Goal: Task Accomplishment & Management: Use online tool/utility

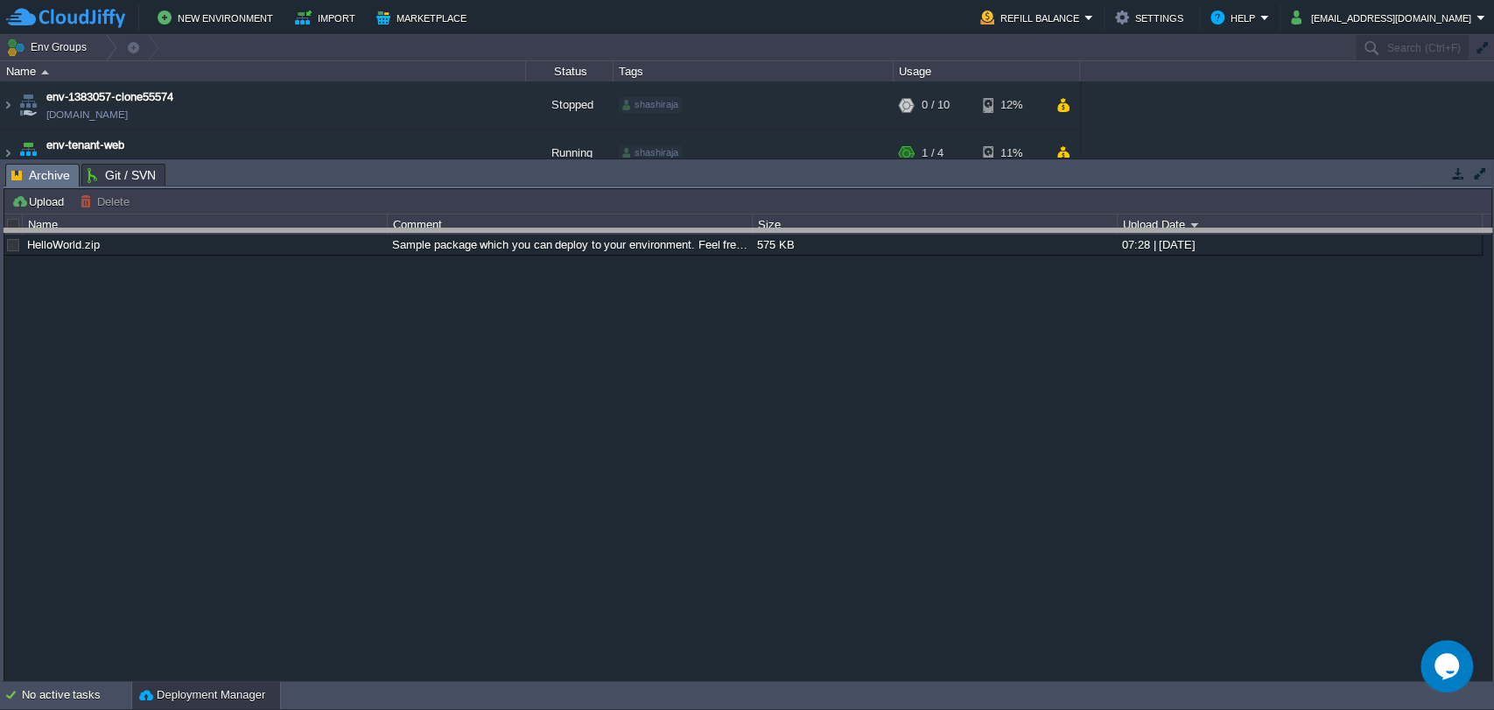
drag, startPoint x: 657, startPoint y: 181, endPoint x: 679, endPoint y: 247, distance: 69.5
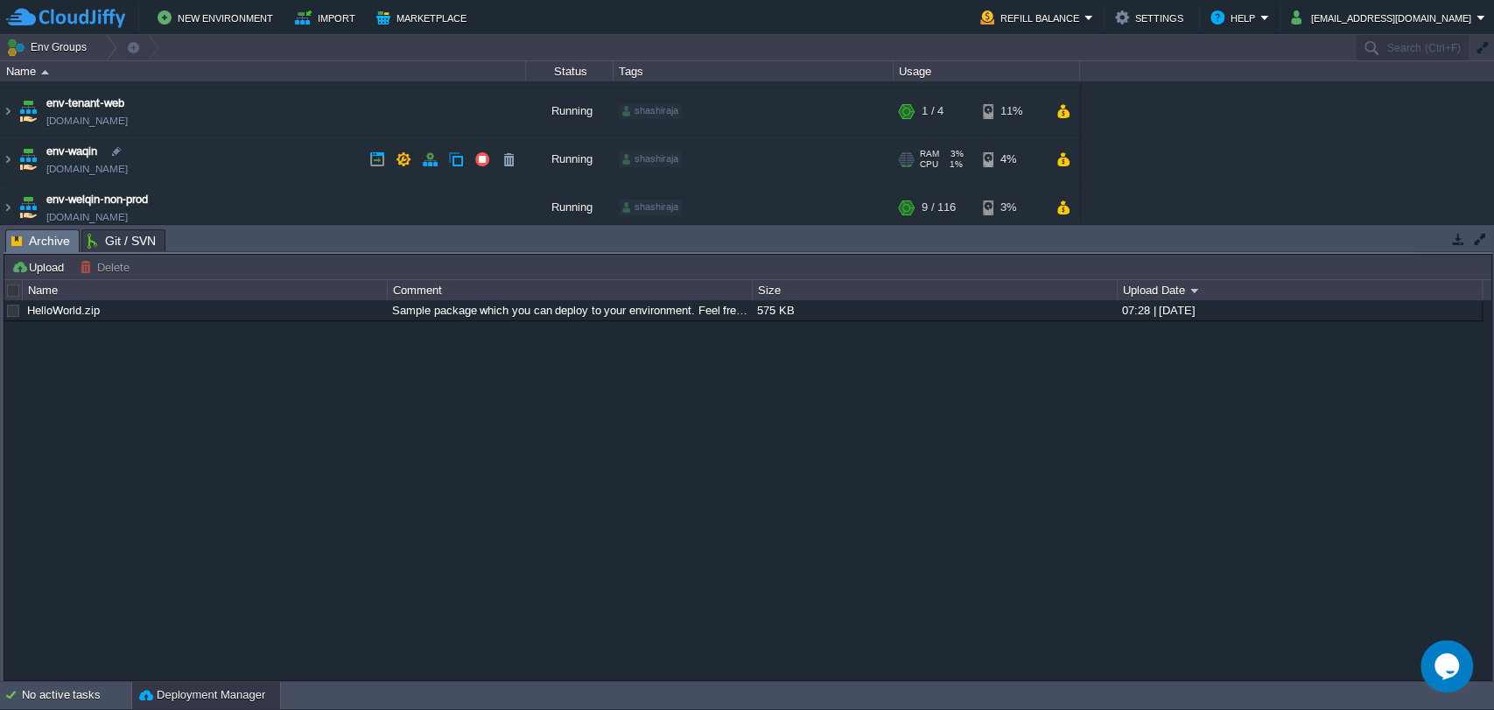
scroll to position [42, 0]
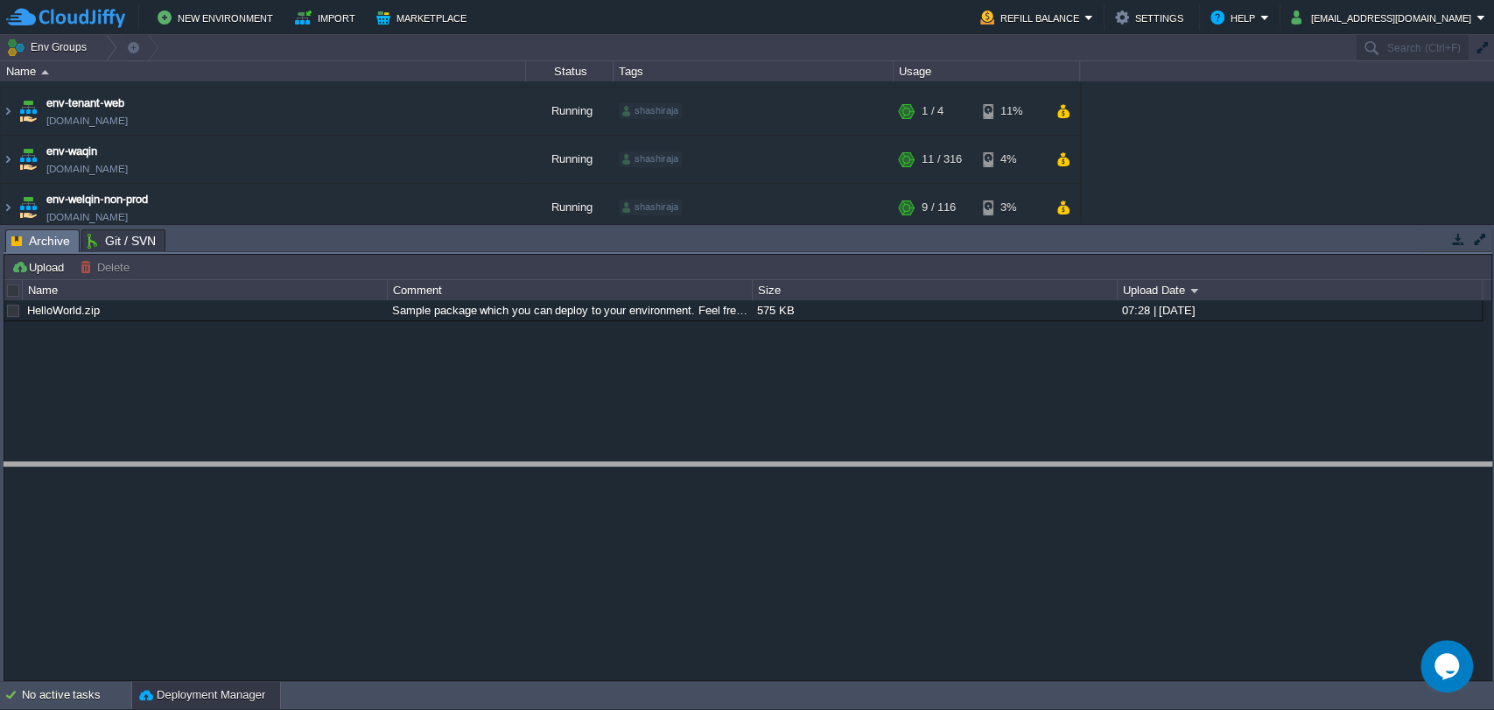
drag, startPoint x: 999, startPoint y: 235, endPoint x: 990, endPoint y: 468, distance: 233.9
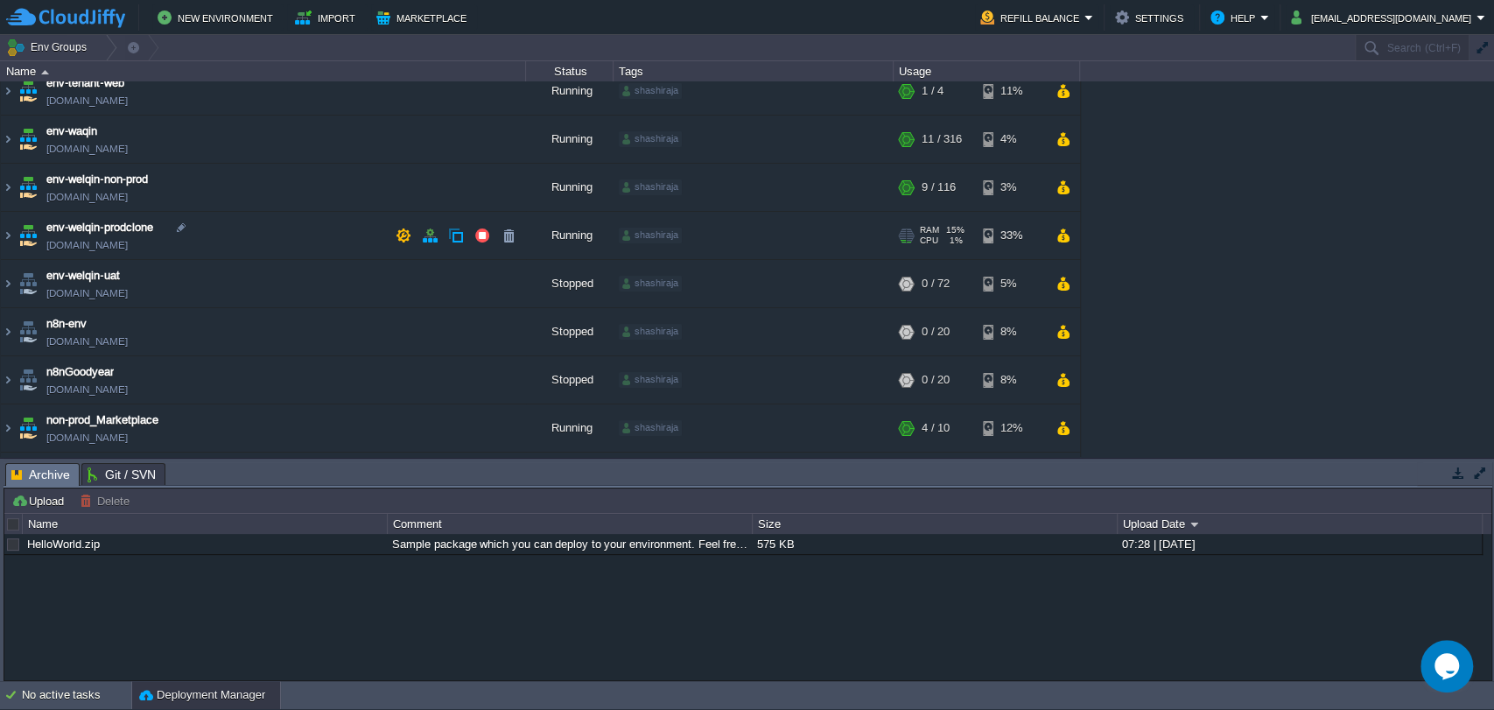
scroll to position [62, 0]
click at [1060, 191] on button "button" at bounding box center [1063, 187] width 15 height 16
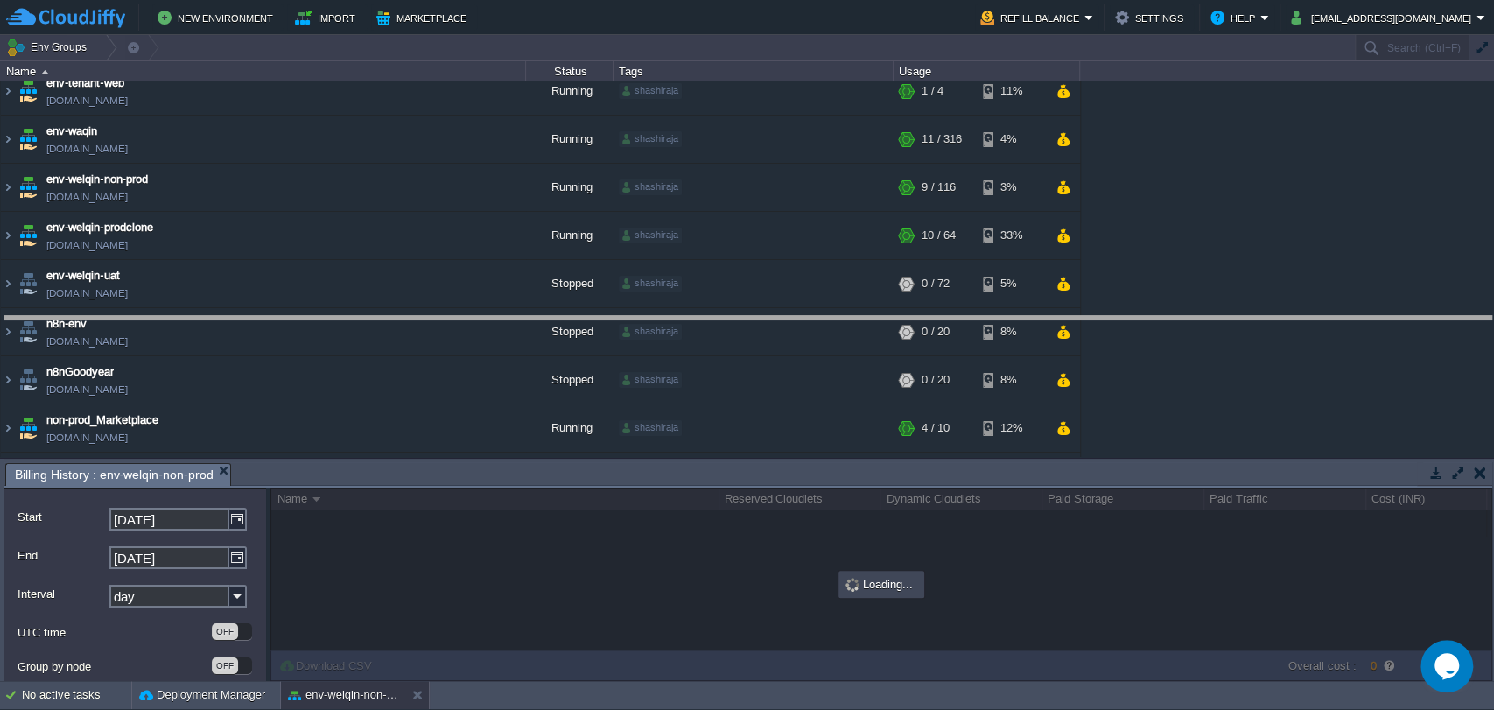
drag, startPoint x: 727, startPoint y: 471, endPoint x: 711, endPoint y: 326, distance: 146.2
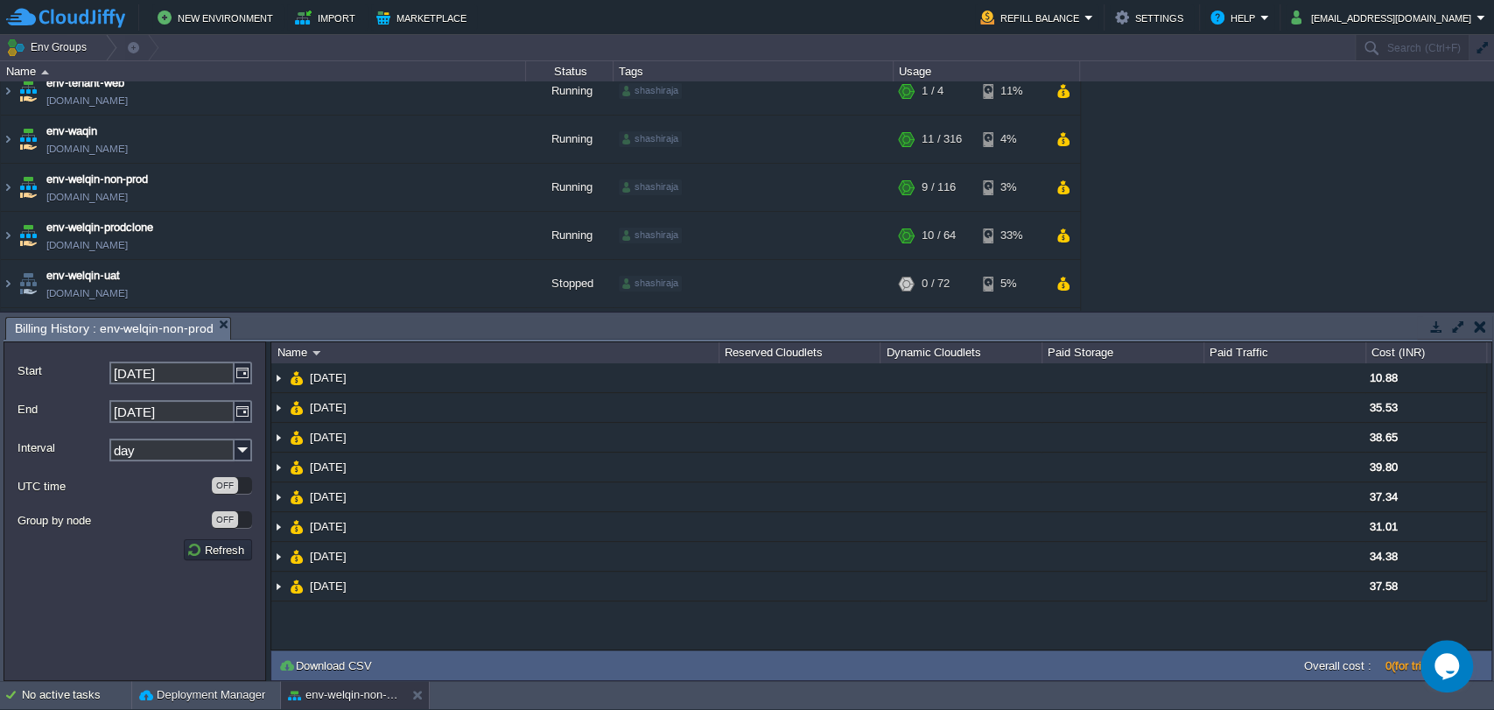
click at [1478, 331] on button "button" at bounding box center [1480, 327] width 12 height 16
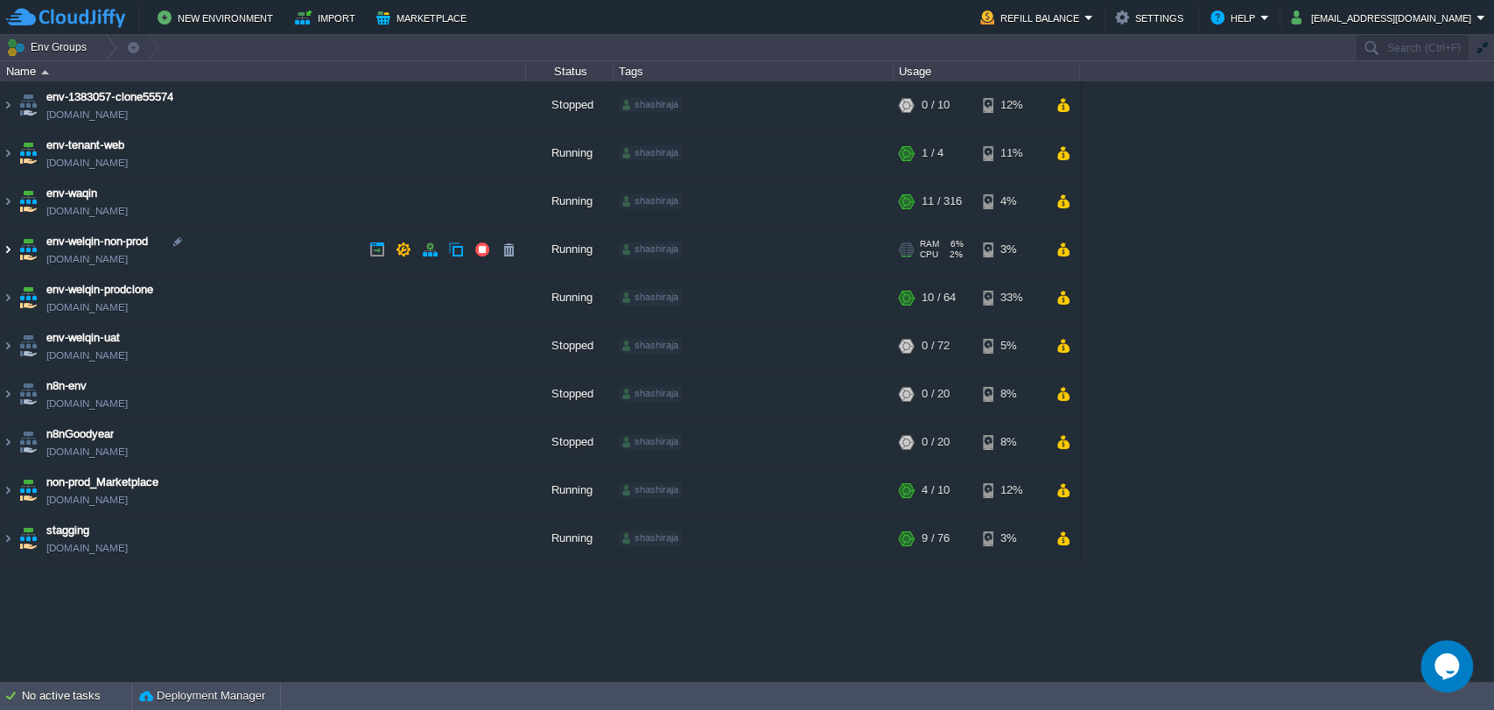
click at [7, 250] on img at bounding box center [8, 249] width 14 height 47
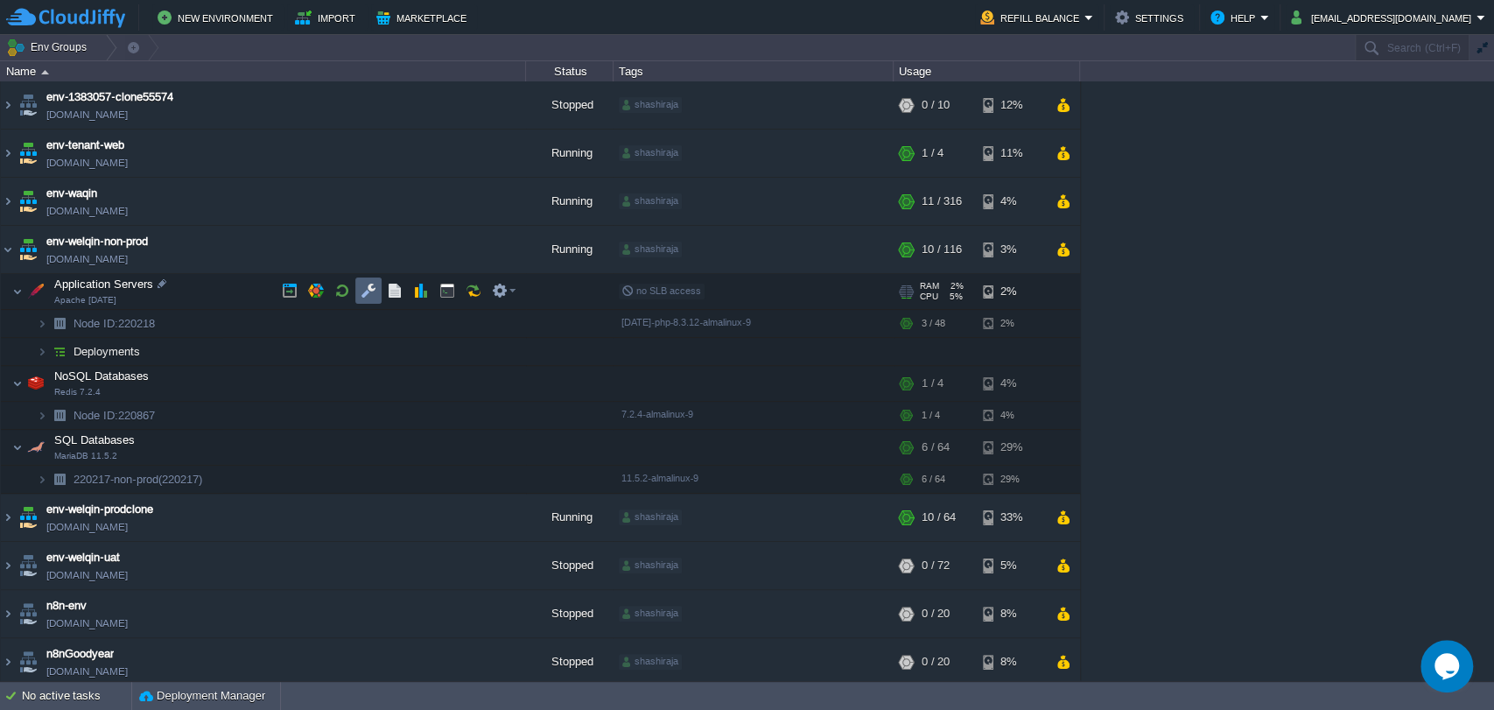
click at [368, 293] on button "button" at bounding box center [369, 291] width 16 height 16
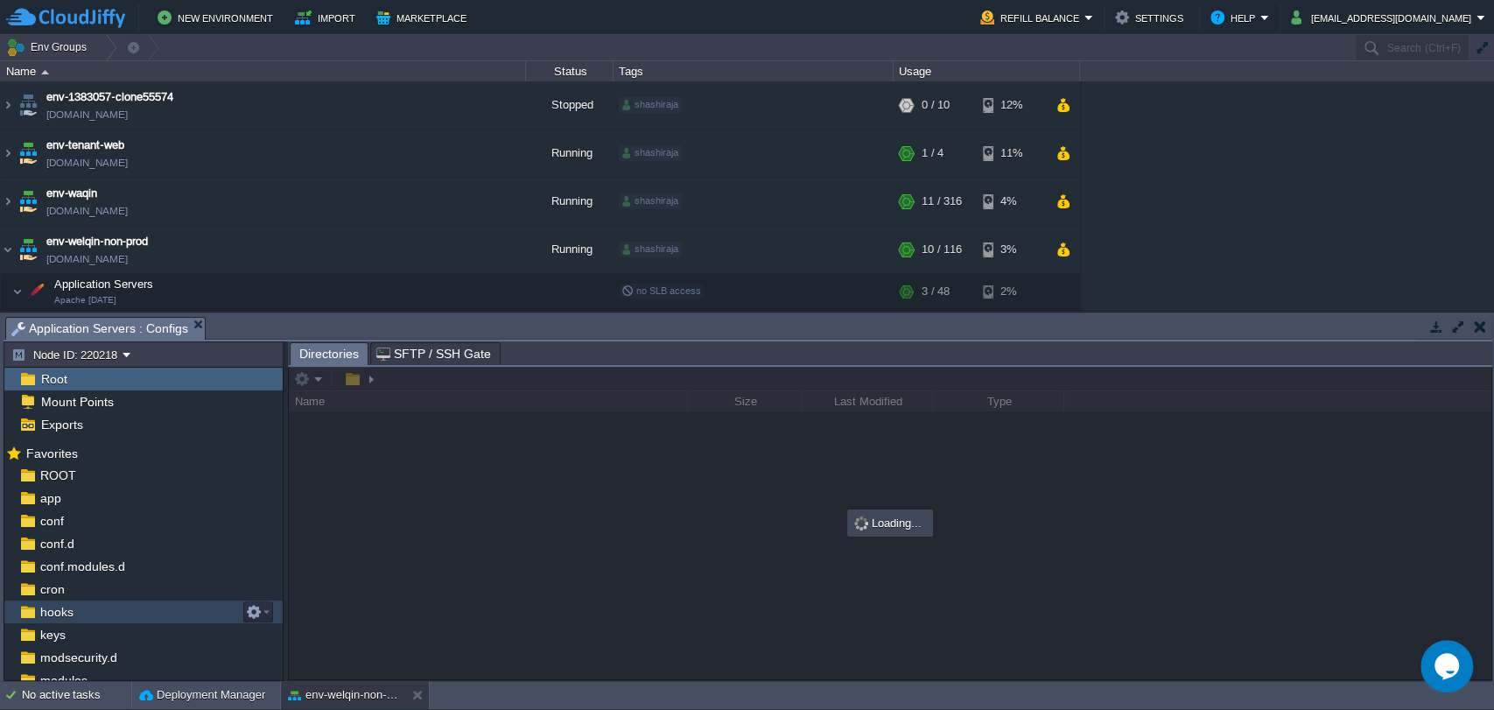
scroll to position [167, 0]
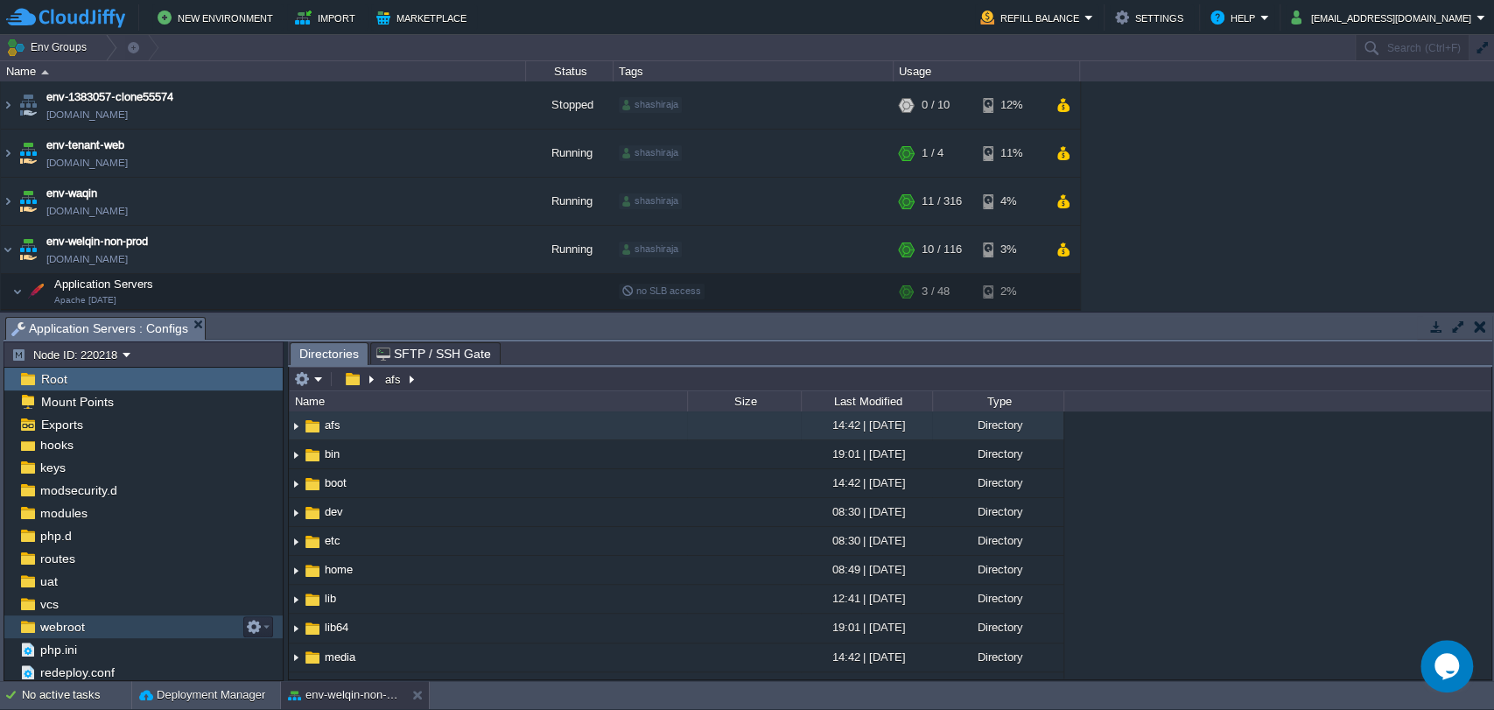
click at [57, 623] on span "webroot" at bounding box center [62, 627] width 51 height 16
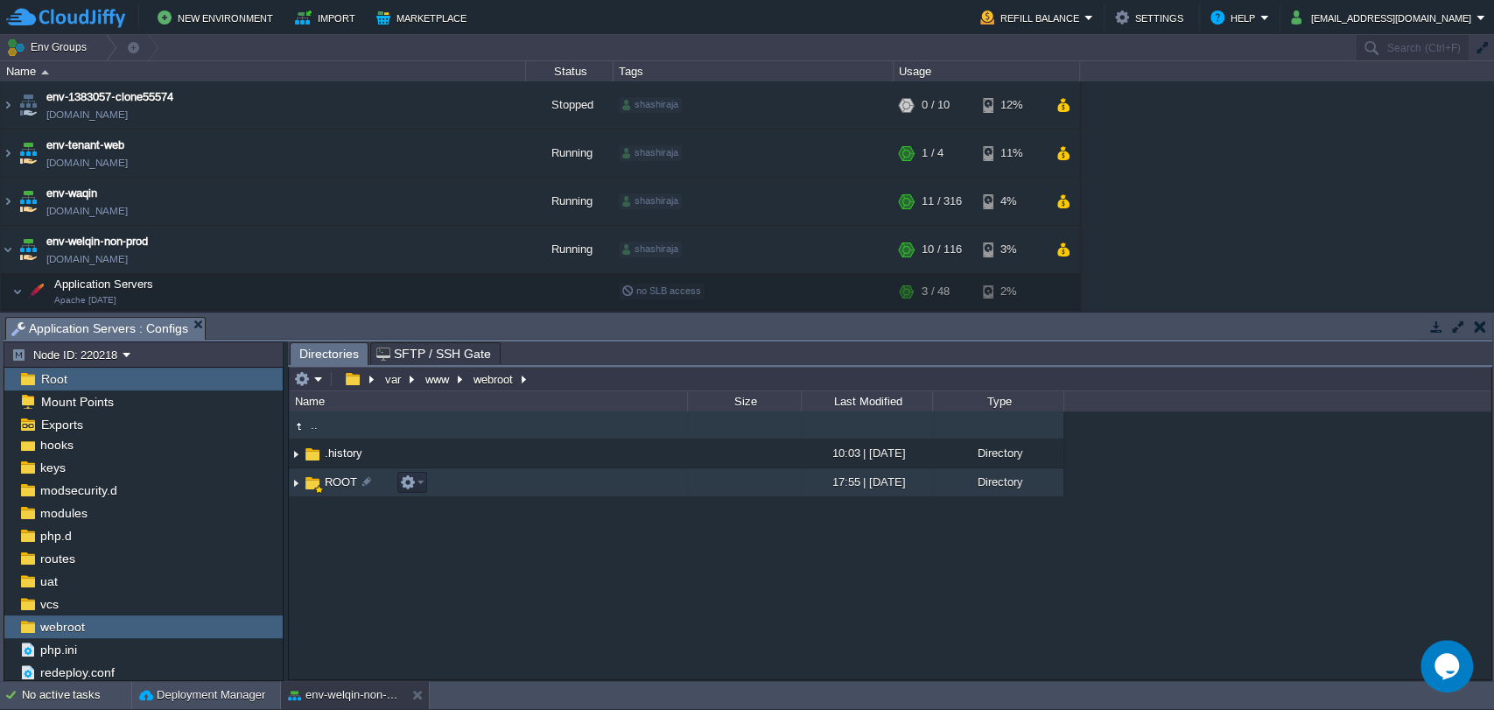
click at [331, 481] on span "ROOT" at bounding box center [341, 481] width 38 height 15
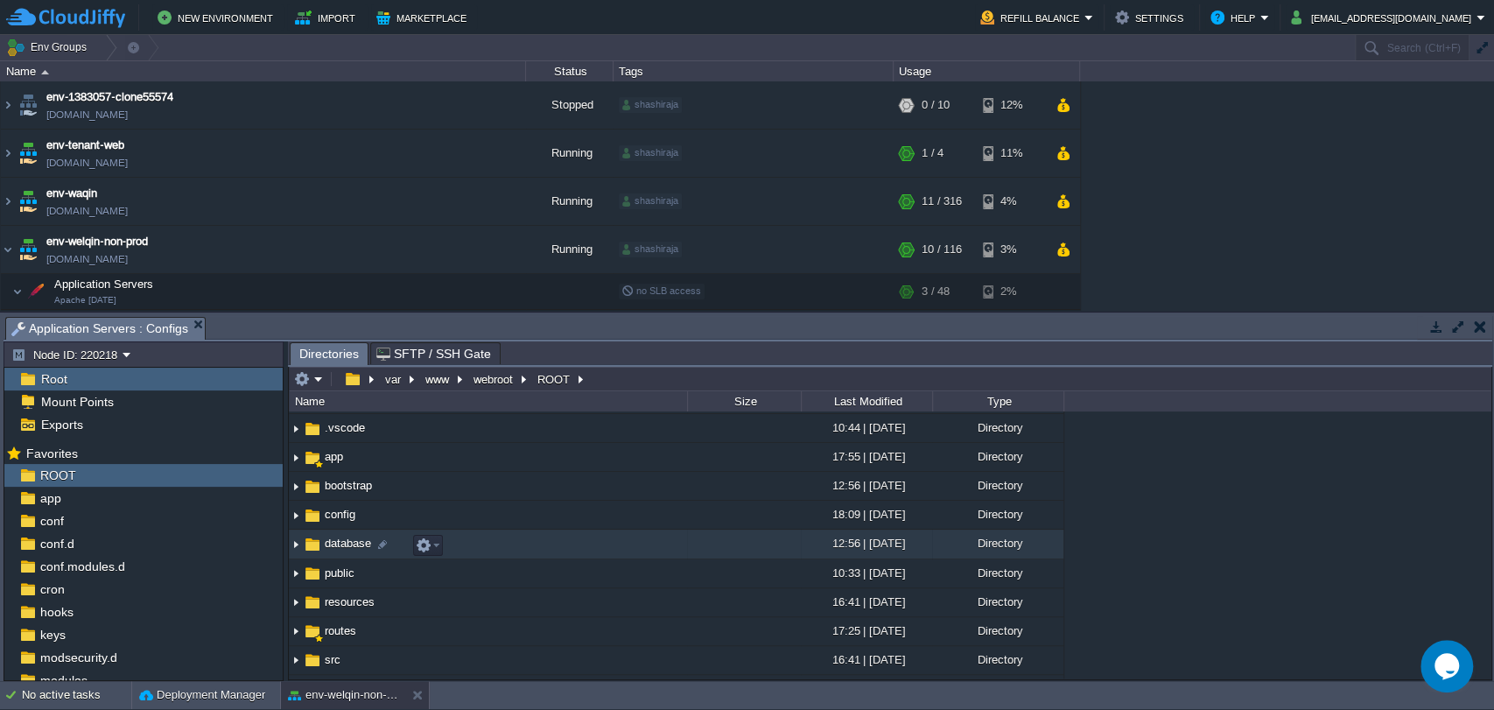
scroll to position [81, 0]
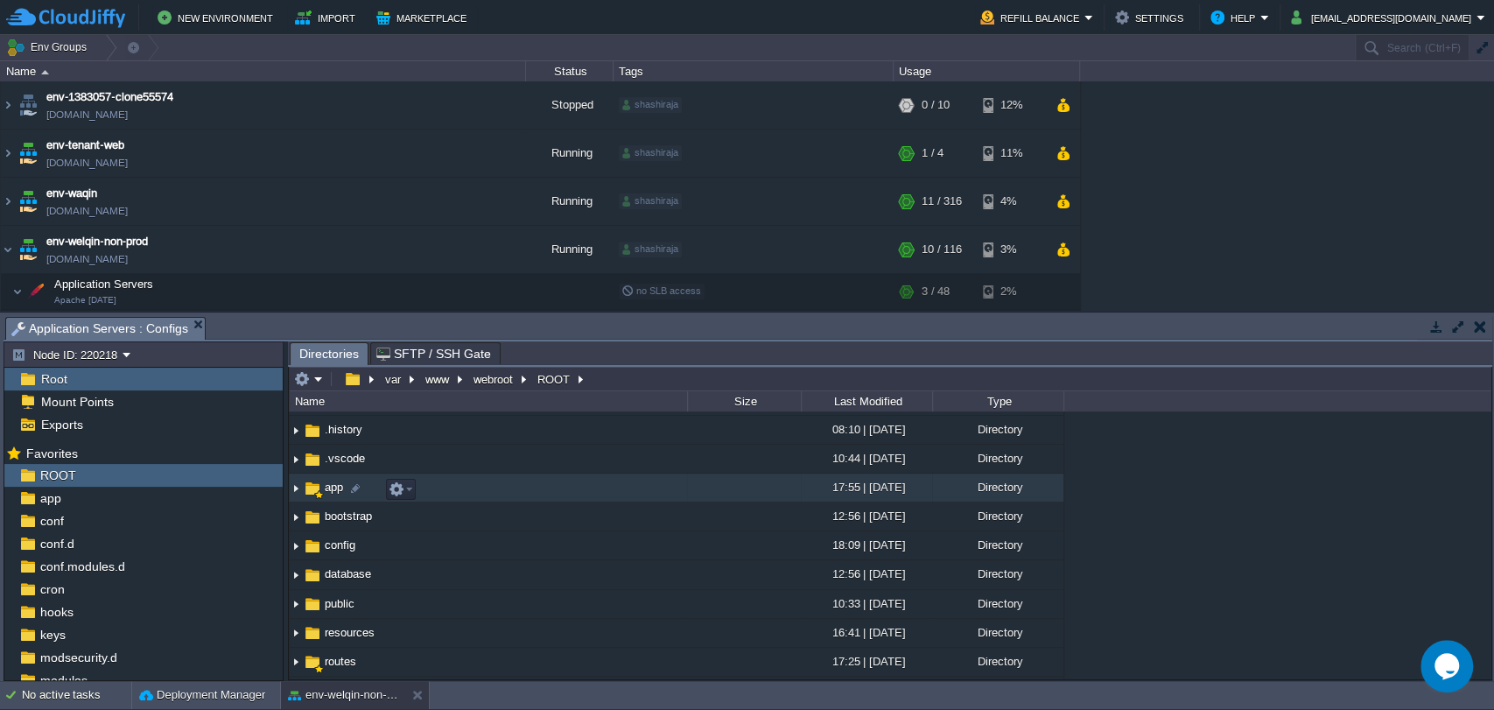
click at [334, 485] on span "app" at bounding box center [334, 487] width 24 height 15
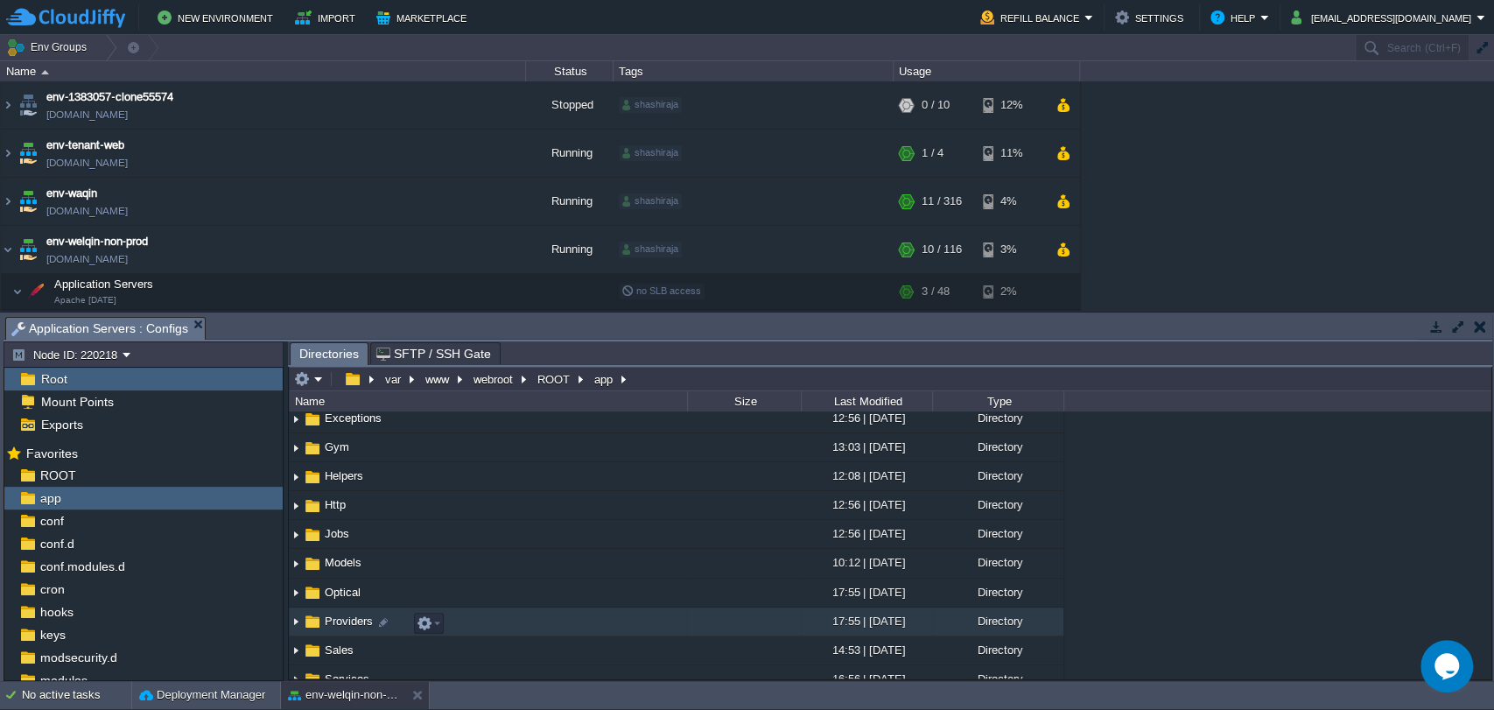
scroll to position [109, 0]
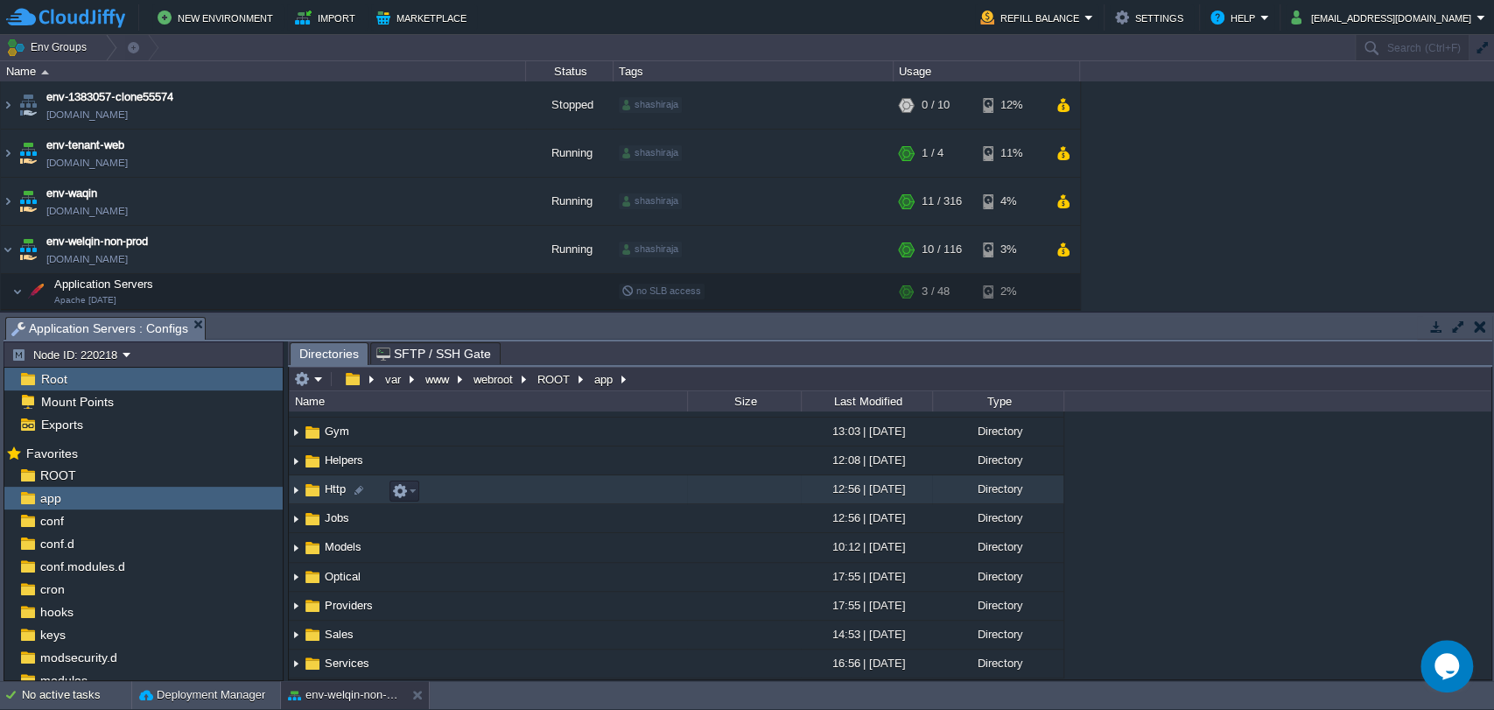
click at [335, 491] on span "Http" at bounding box center [335, 488] width 26 height 15
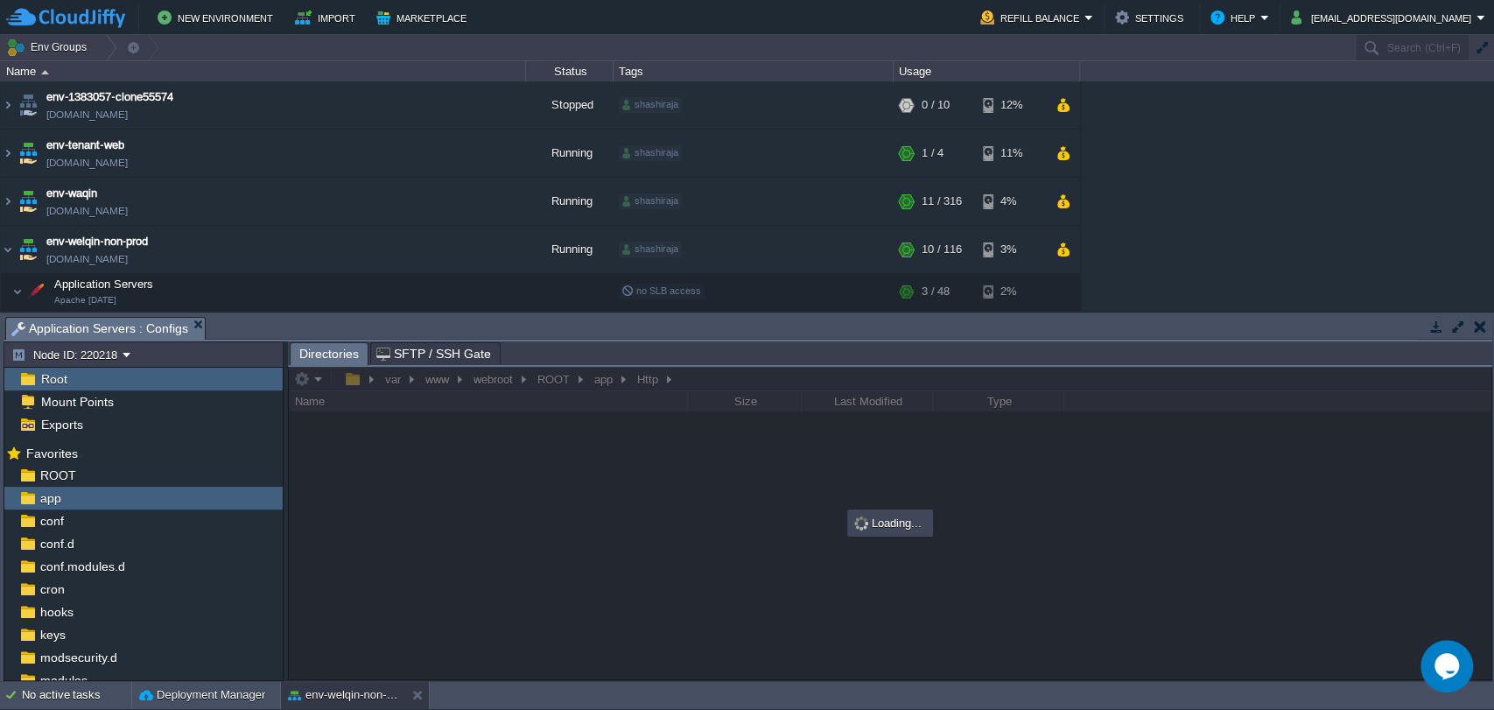
scroll to position [0, 0]
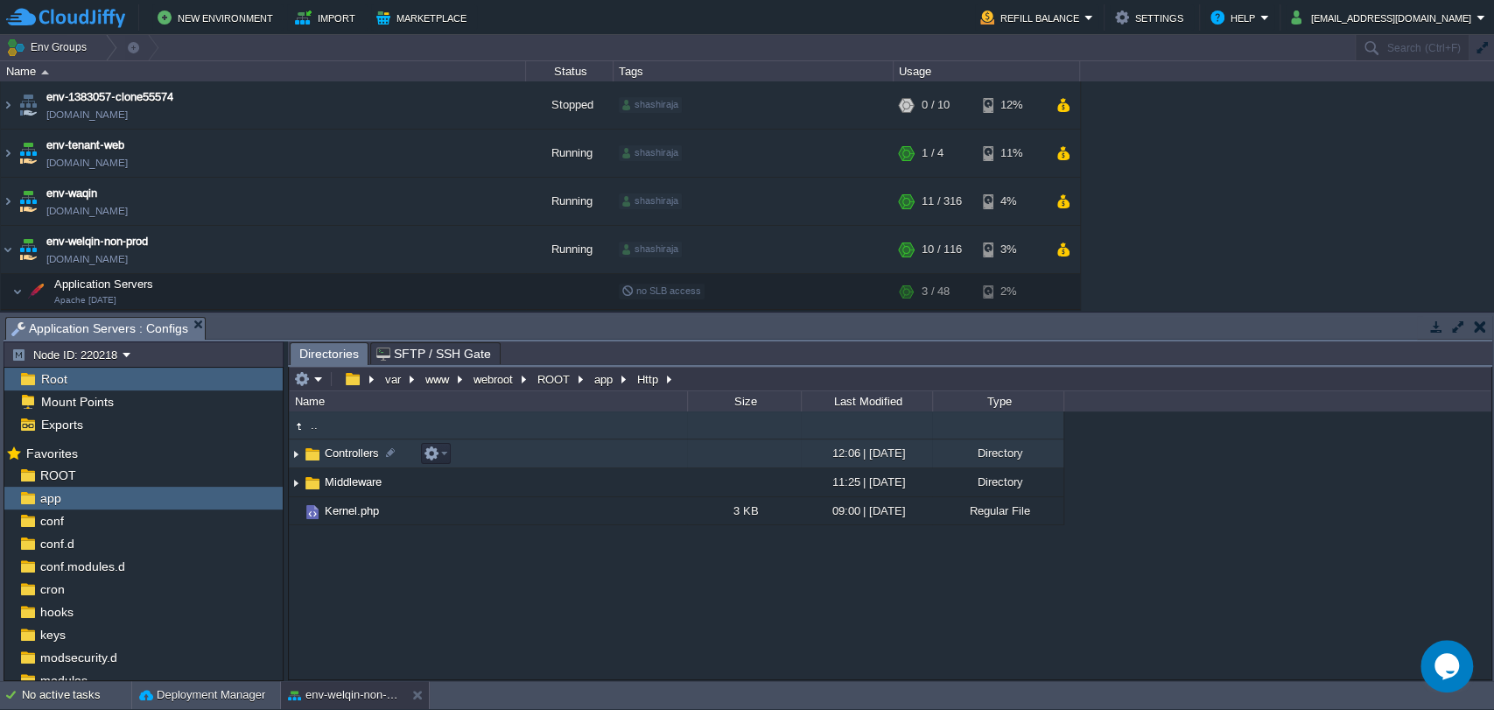
click at [341, 453] on span "Controllers" at bounding box center [352, 453] width 60 height 15
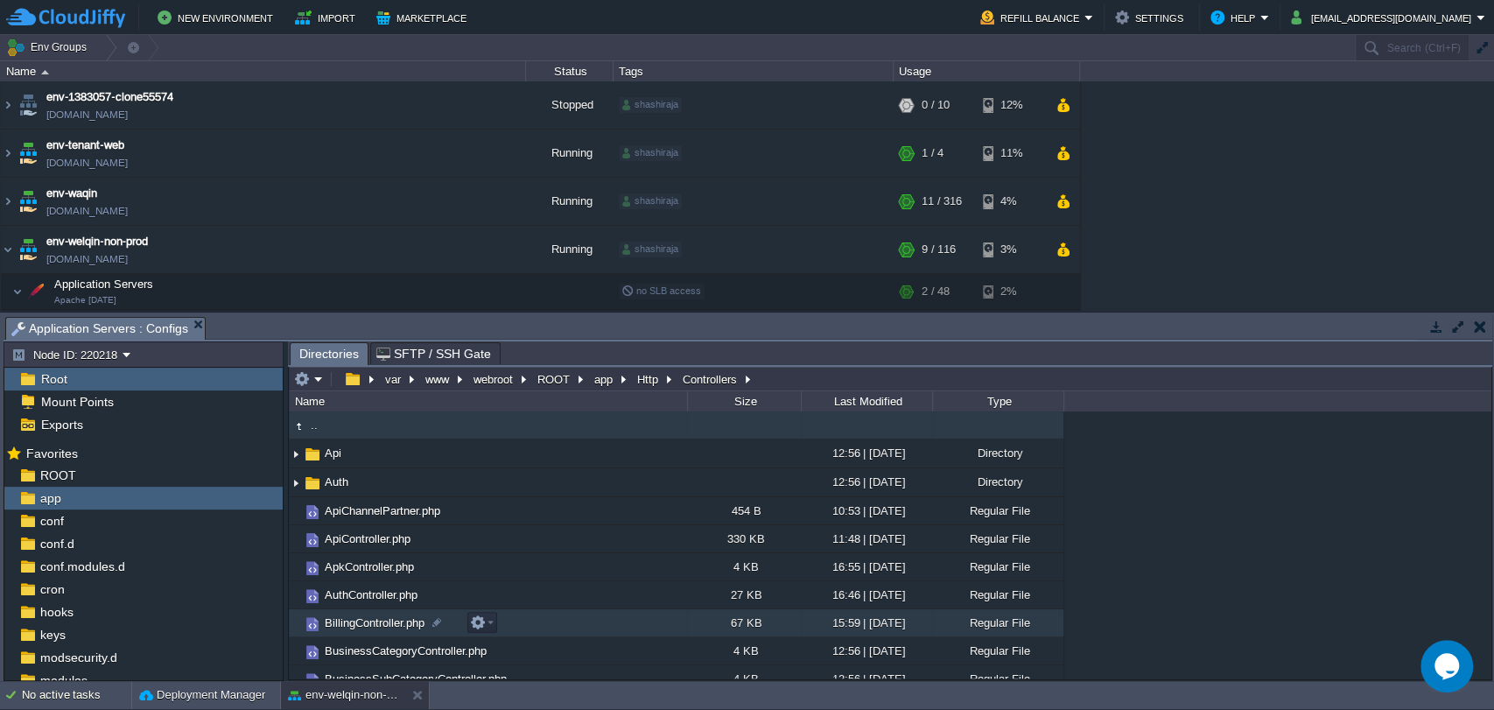
click at [367, 619] on span "BillingController.php" at bounding box center [374, 622] width 105 height 15
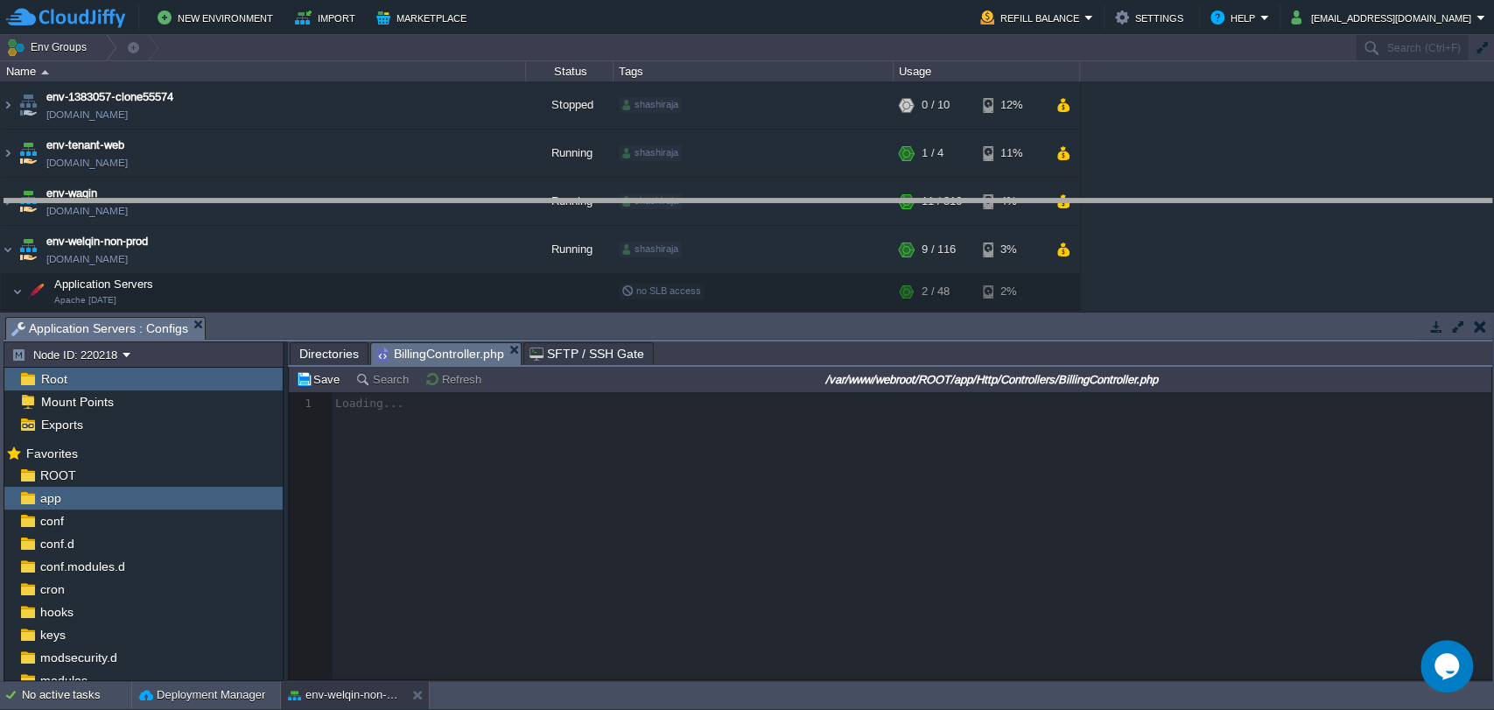
drag, startPoint x: 693, startPoint y: 325, endPoint x: 679, endPoint y: 205, distance: 120.7
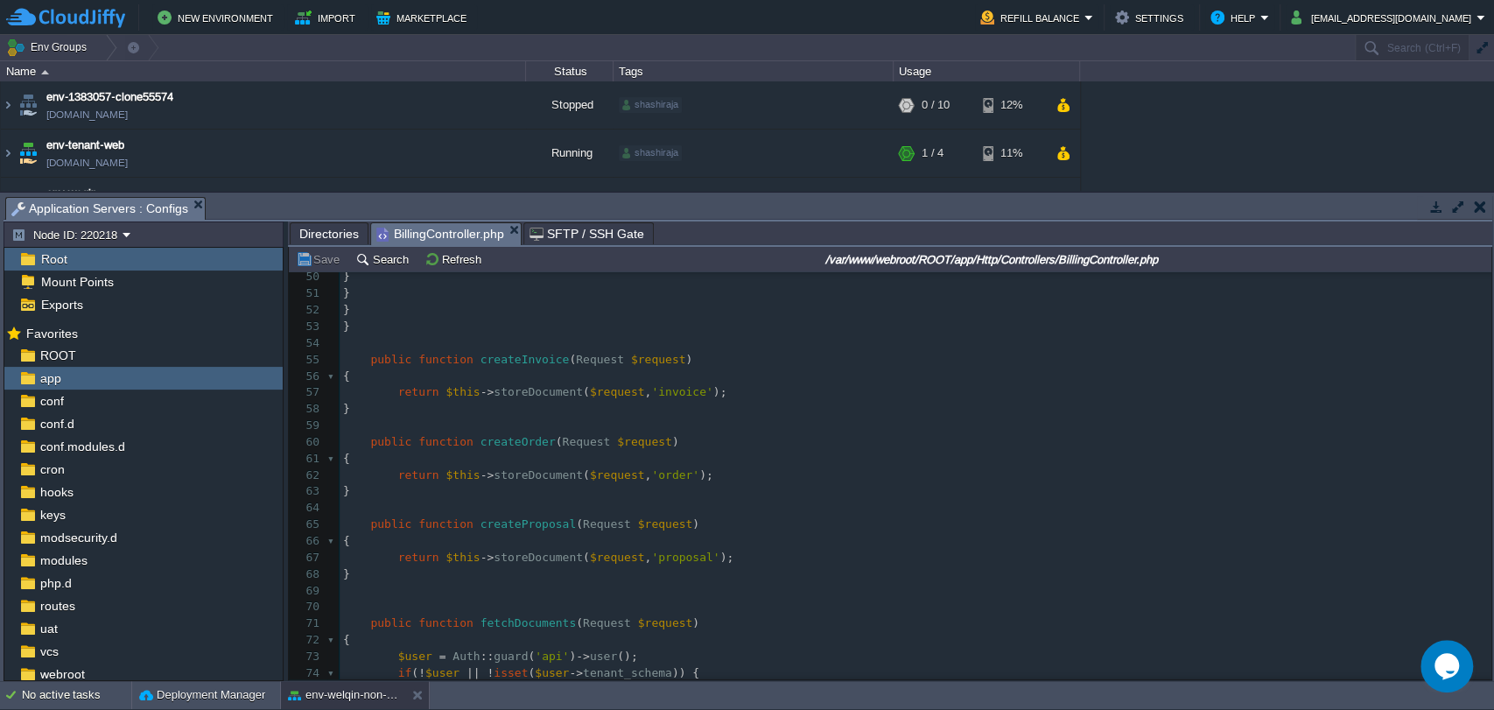
scroll to position [804, 0]
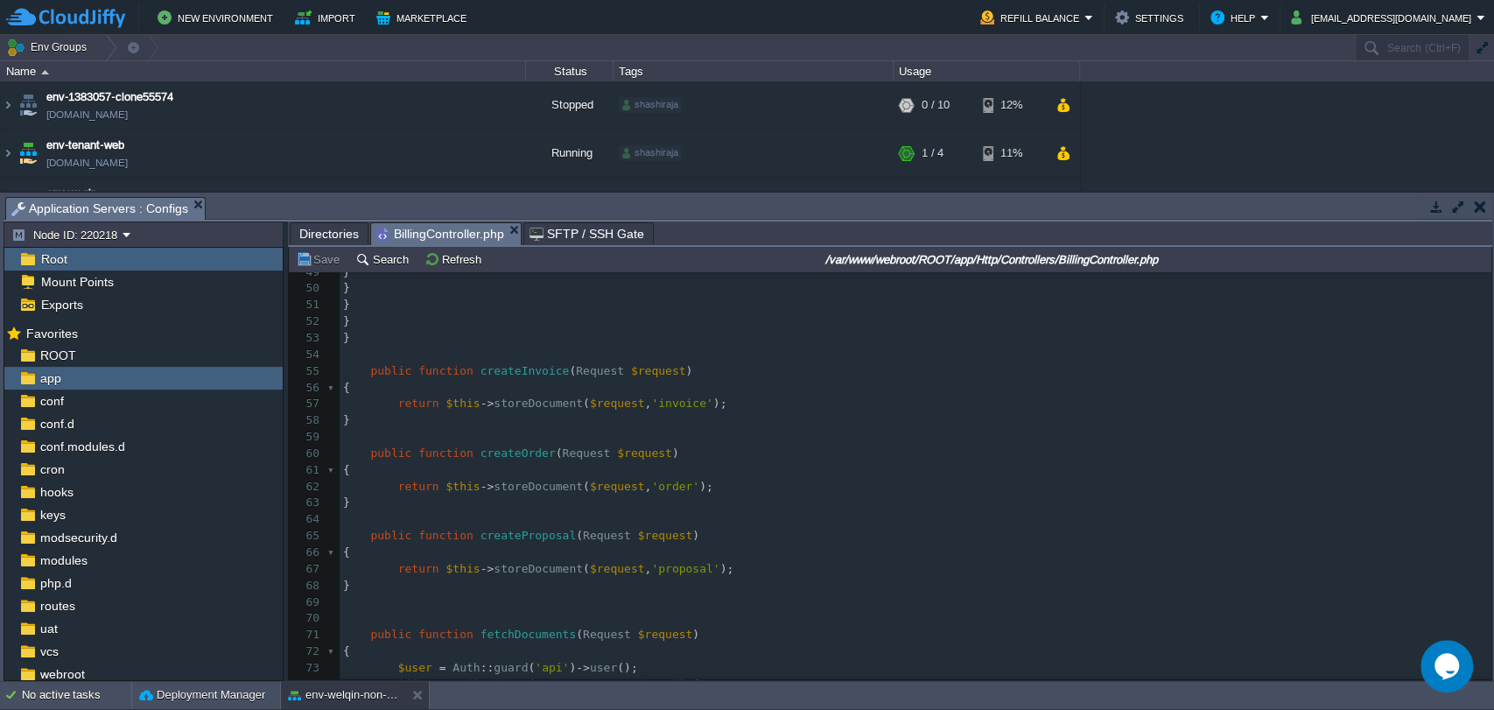
click at [502, 488] on span "storeDocument" at bounding box center [538, 486] width 89 height 13
type textarea "storeDocument"
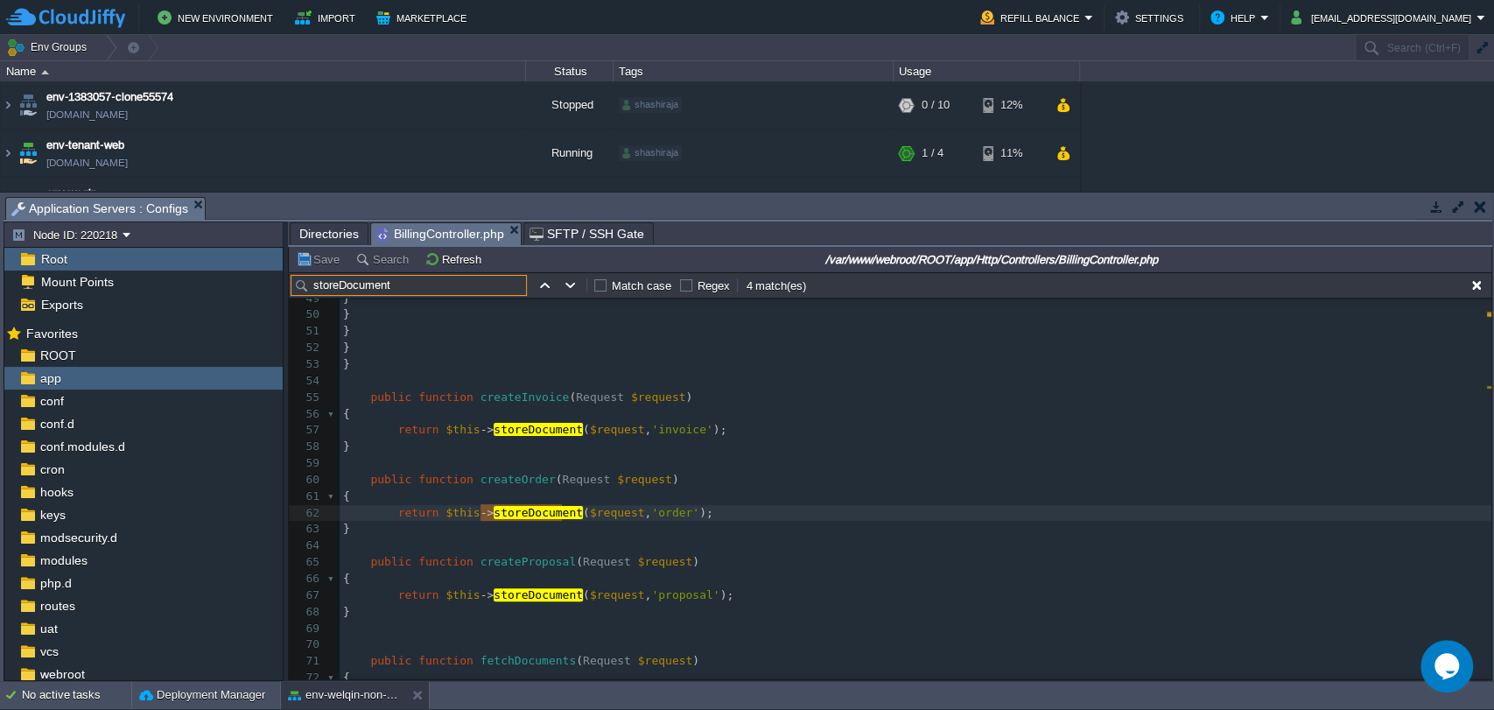
scroll to position [830, 0]
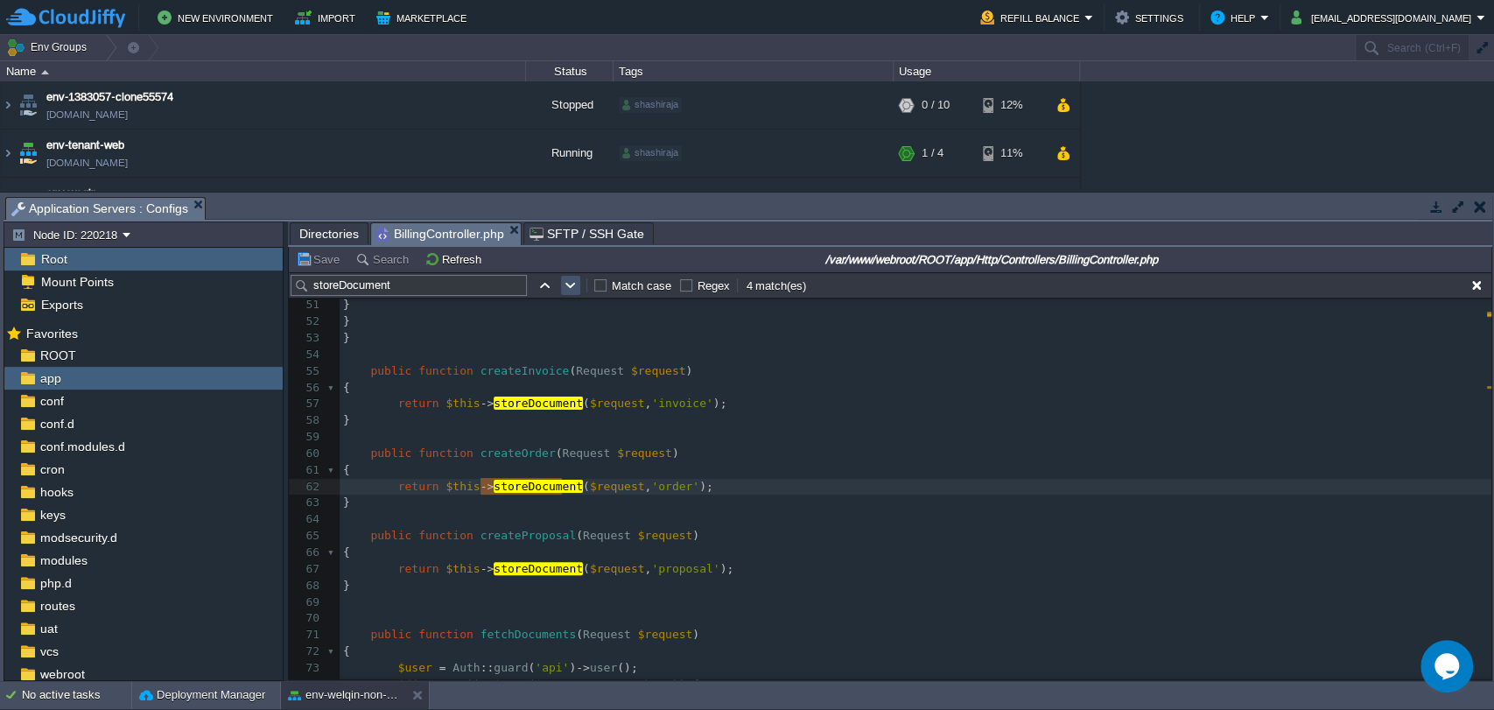
click at [569, 289] on button "button" at bounding box center [571, 285] width 16 height 16
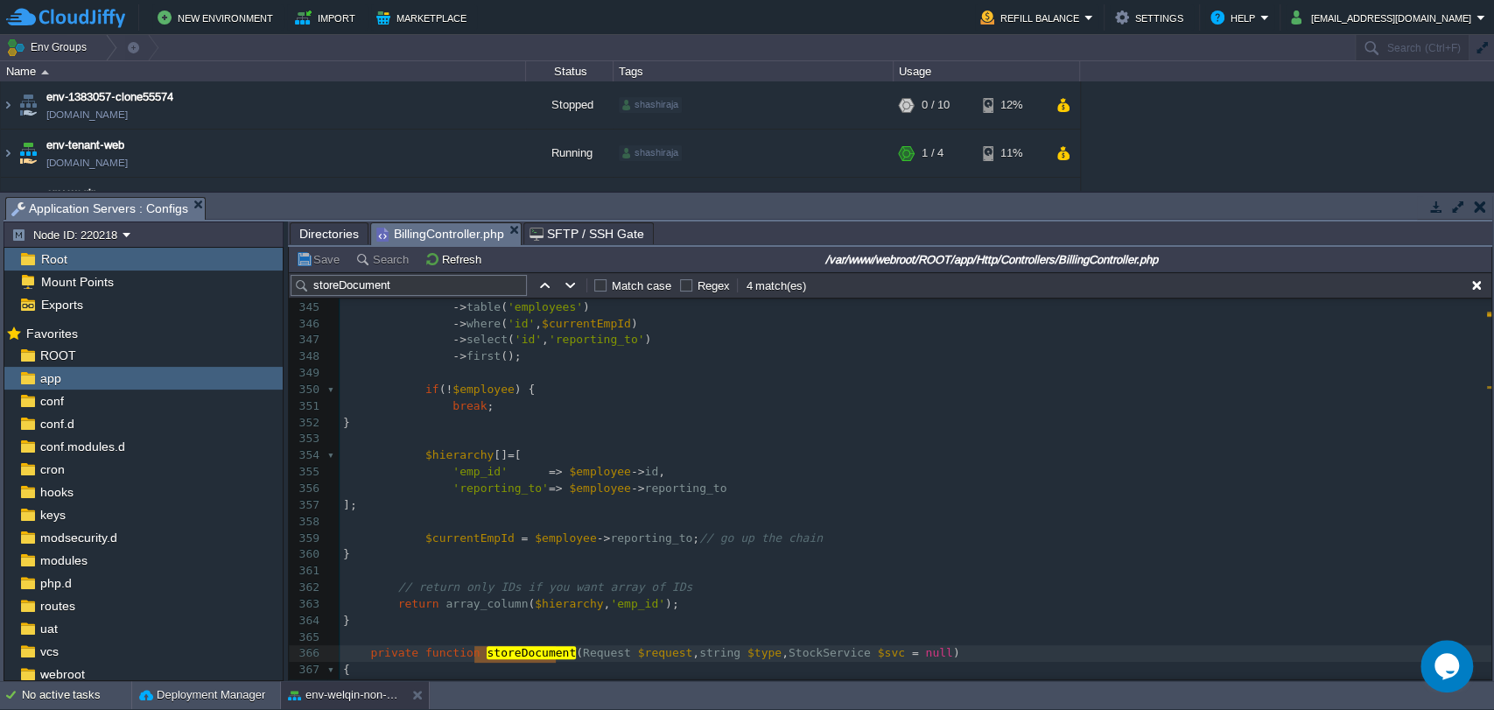
scroll to position [0, 0]
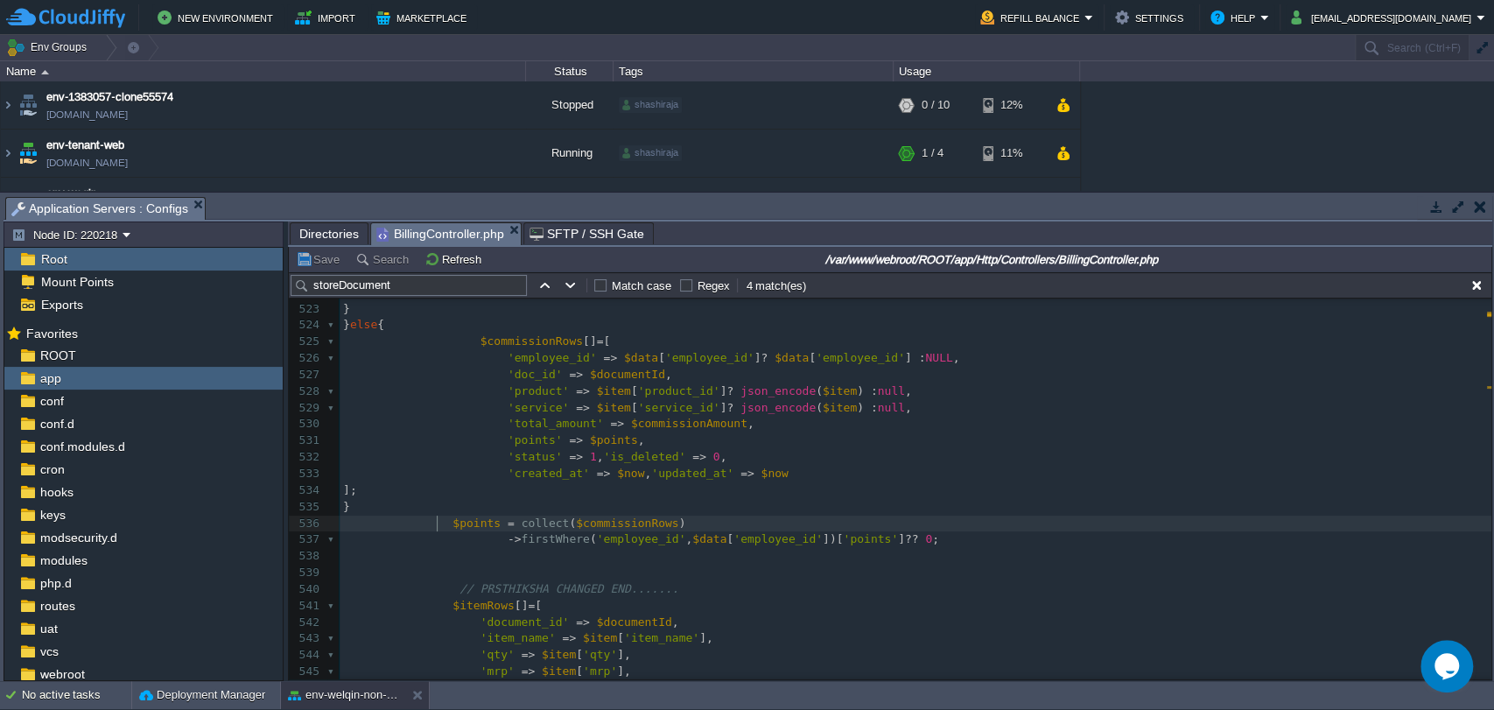
click at [434, 526] on span at bounding box center [397, 522] width 109 height 13
type textarea "//"
click at [450, 537] on div "xxxxxxxxxx private function storeDocument ( Request $request , string $type , S…" at bounding box center [916, 523] width 1152 height 808
type textarea "//"
type textarea "chage"
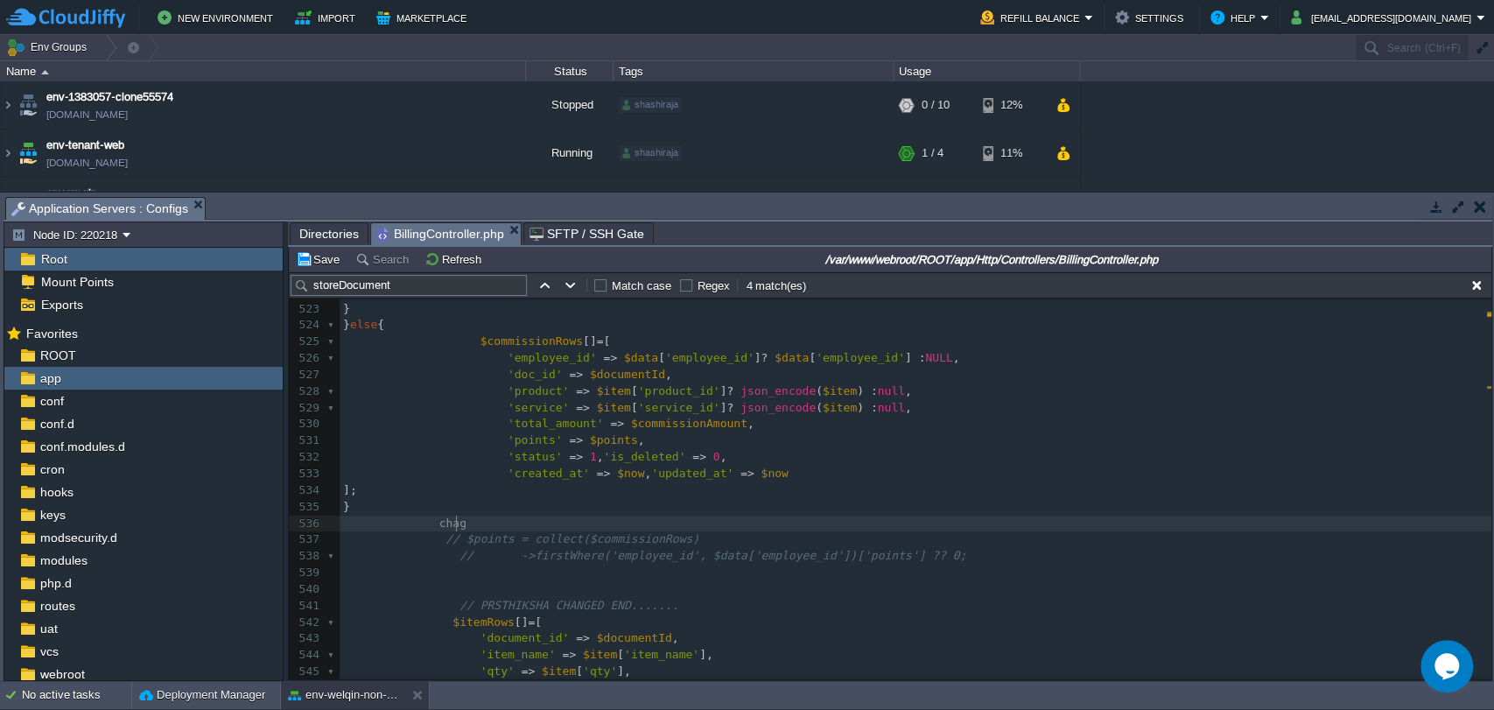
type textarea "ge"
type textarea "nged by [PERSON_NAME]"
type textarea "ar"
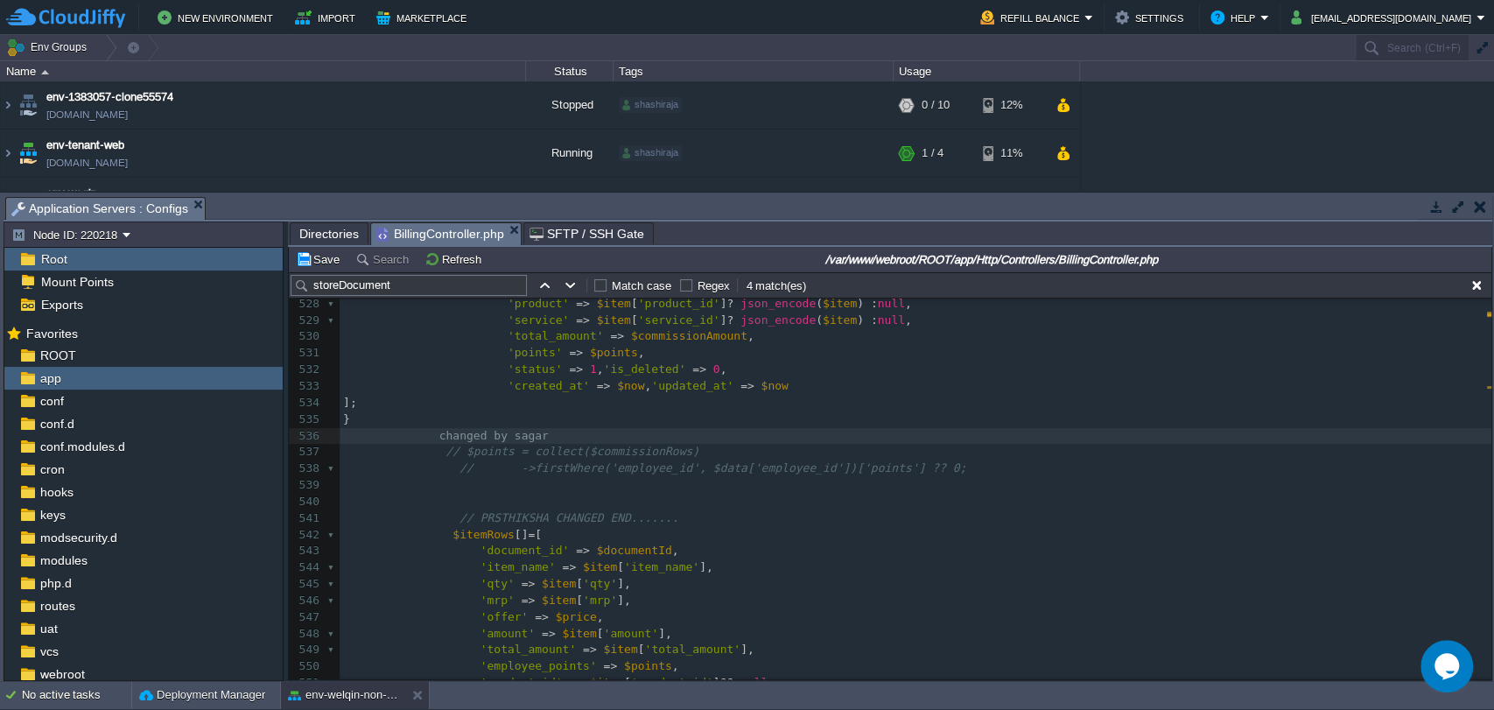
click at [425, 434] on div "xxxxxxxxxx private function storeDocument ( Request $request , string $type , S…" at bounding box center [916, 444] width 1152 height 825
type textarea "//"
click at [426, 432] on div "xxxxxxxxxx private function storeDocument ( Request $request , string $type , S…" at bounding box center [916, 444] width 1152 height 825
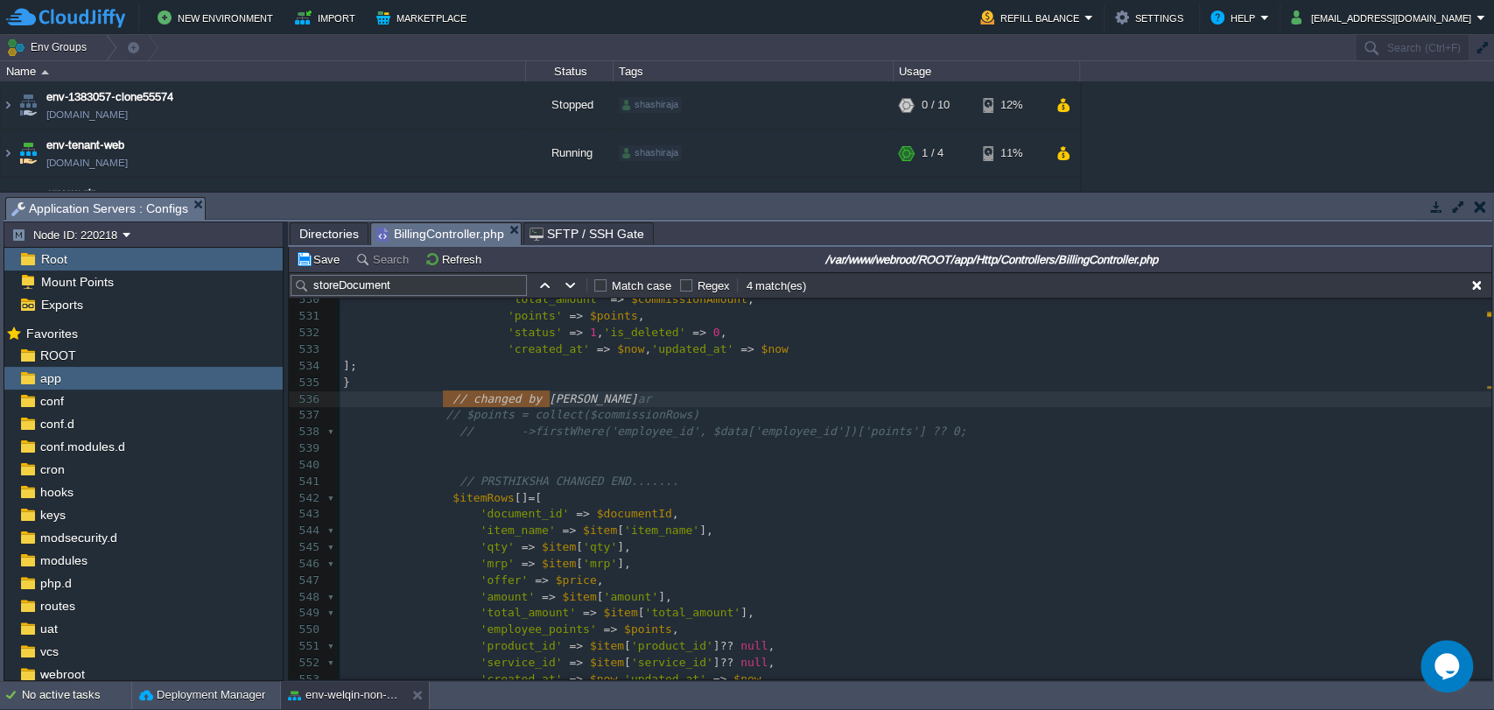
type textarea "// changed by [PERSON_NAME]"
drag, startPoint x: 434, startPoint y: 397, endPoint x: 565, endPoint y: 404, distance: 131.4
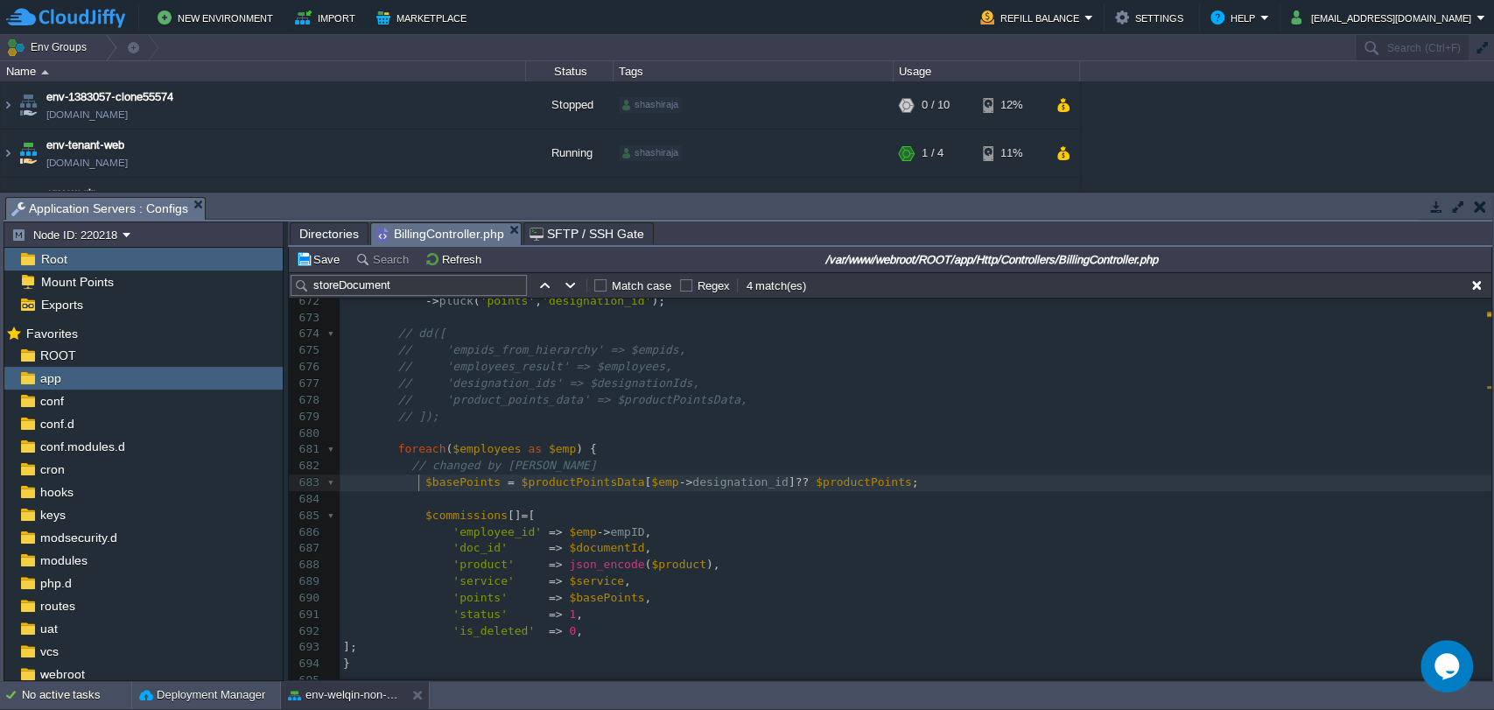
click at [416, 479] on span at bounding box center [384, 481] width 82 height 13
type textarea "//"
click at [903, 481] on pre "// $basePoints = $productPointsData[$emp->designation_id] ?? $productPoints;" at bounding box center [916, 482] width 1152 height 17
